Goal: Task Accomplishment & Management: Manage account settings

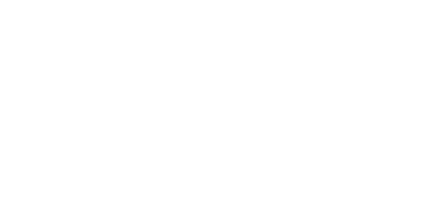
select select "message"
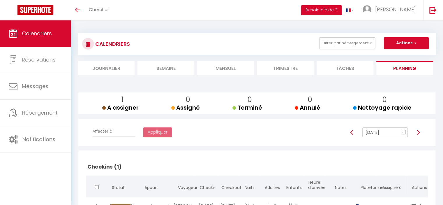
click at [442, 181] on div "CALENDRIERS Filtrer par hébergement Tous Charmant appartement de 38m² -Quartier…" at bounding box center [257, 136] width 372 height 232
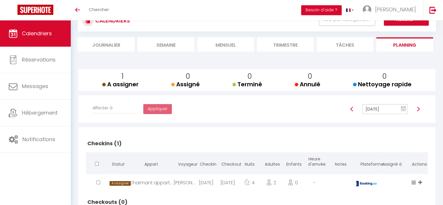
scroll to position [48, 0]
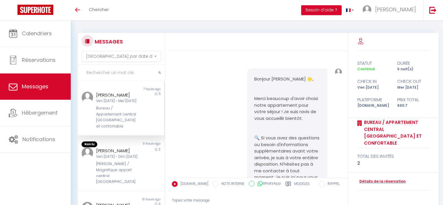
select select "message"
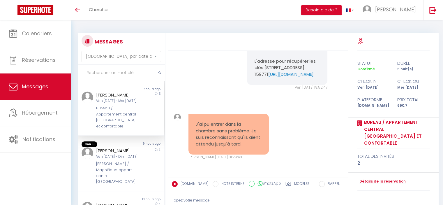
click at [164, 26] on div "MESSAGES Trier par date de réservation Trier par date de message Non lu 7 hours…" at bounding box center [257, 141] width 372 height 242
